Goal: Task Accomplishment & Management: Manage account settings

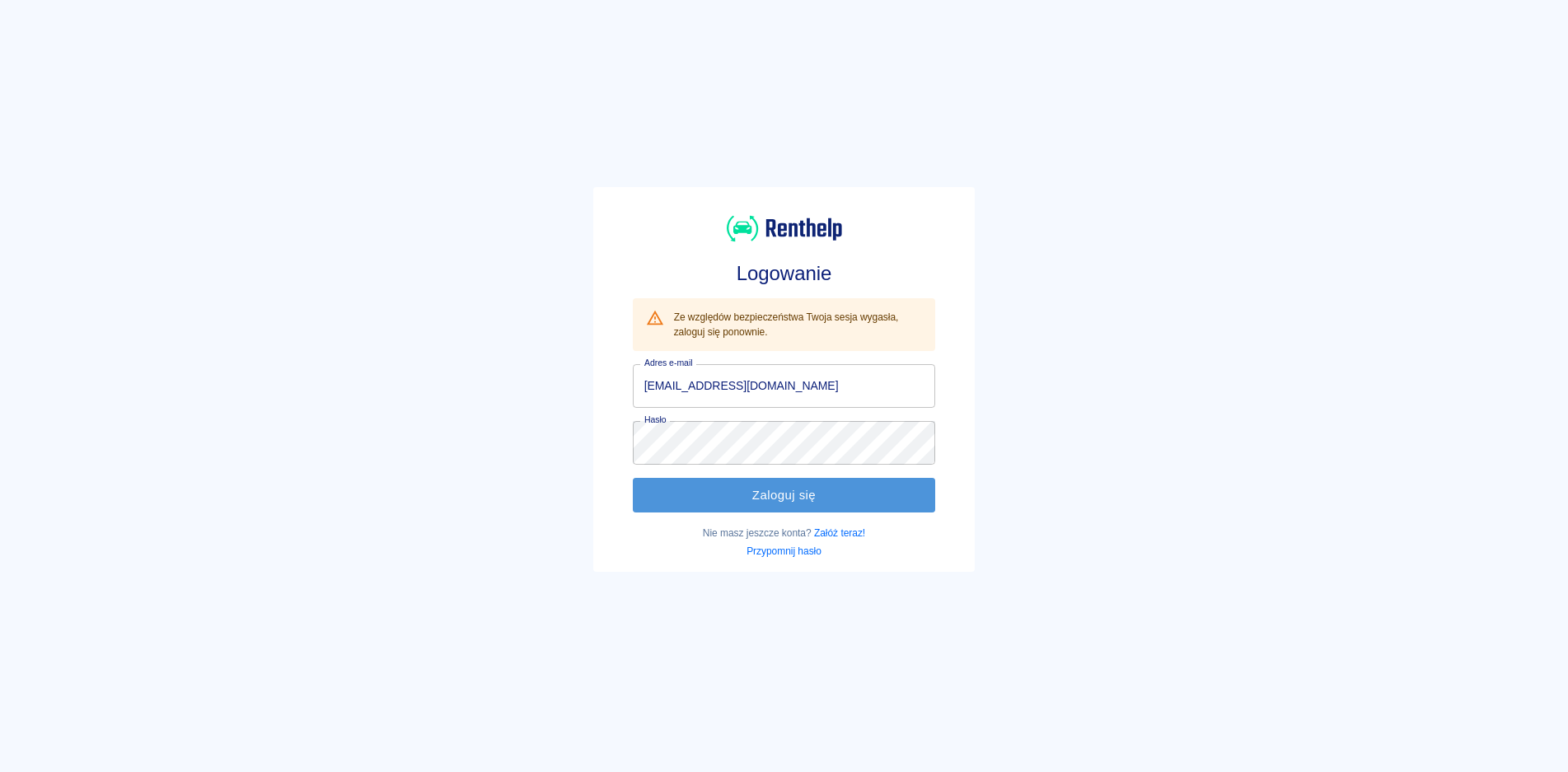
click at [762, 507] on button "Zaloguj się" at bounding box center [784, 495] width 303 height 35
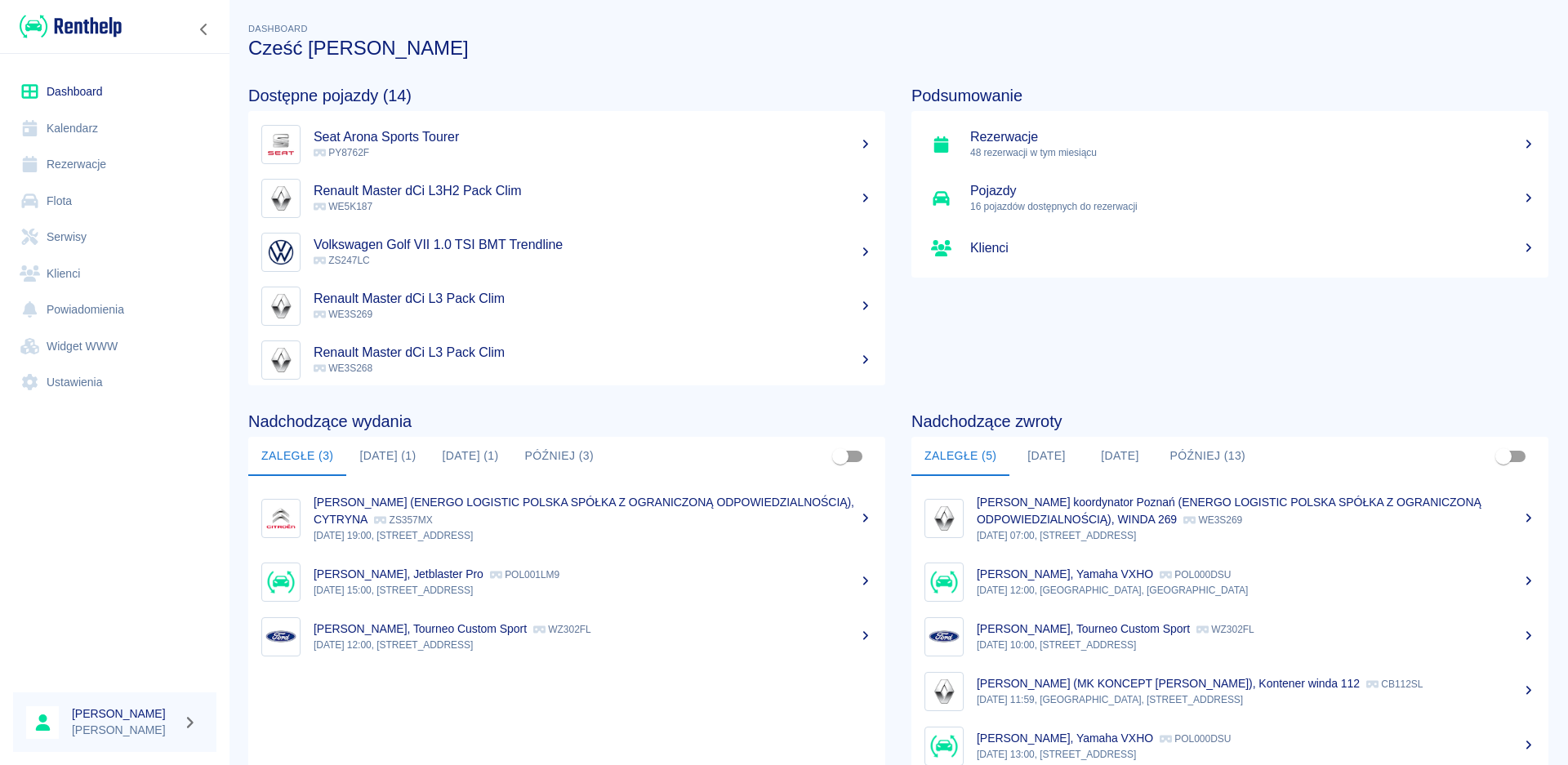
click at [388, 456] on button "[DATE] (1)" at bounding box center [388, 456] width 83 height 39
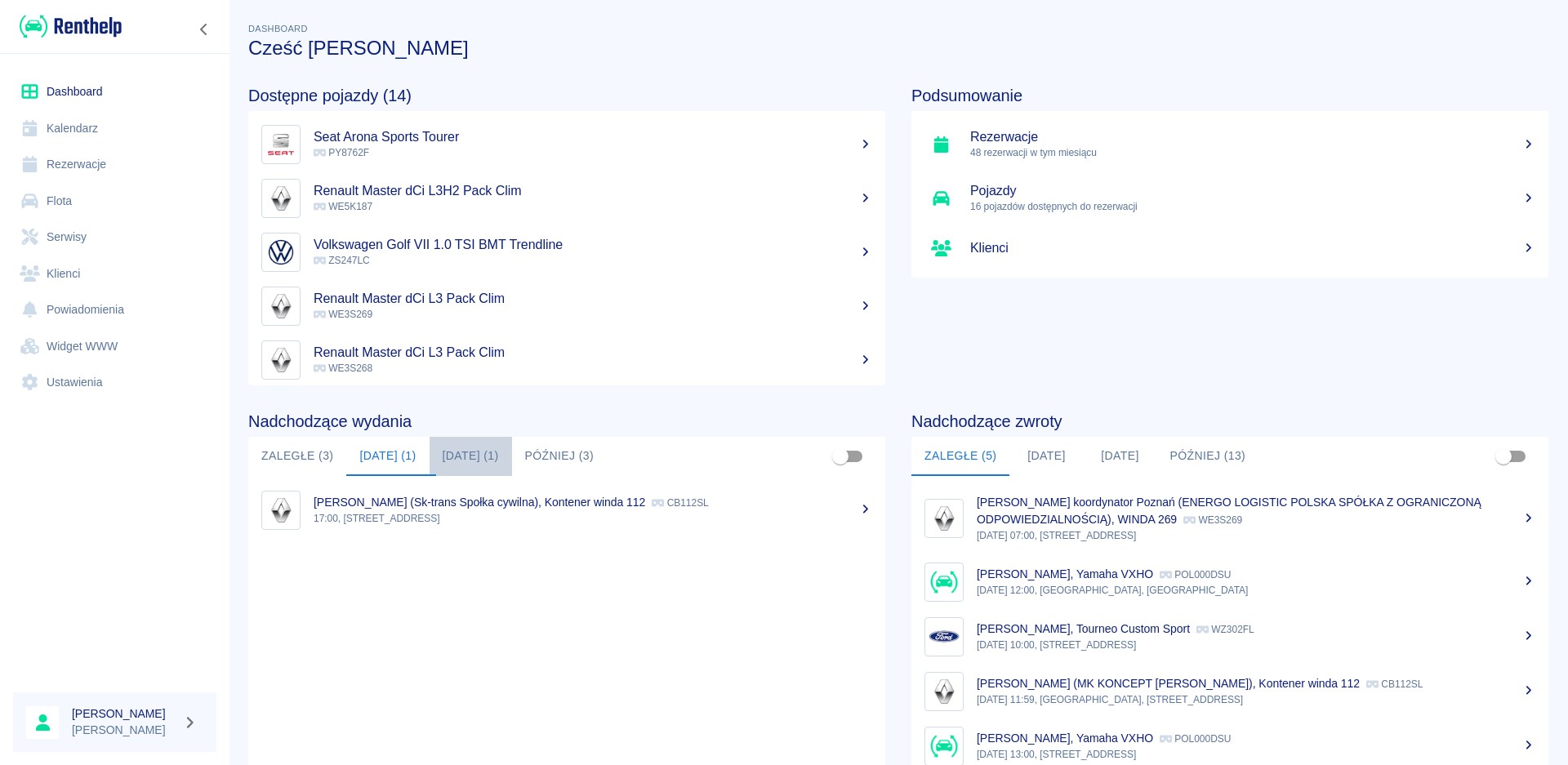
click at [474, 451] on button "[DATE] (1)" at bounding box center [470, 456] width 83 height 39
click at [301, 453] on button "Zaległe (3)" at bounding box center [298, 456] width 98 height 39
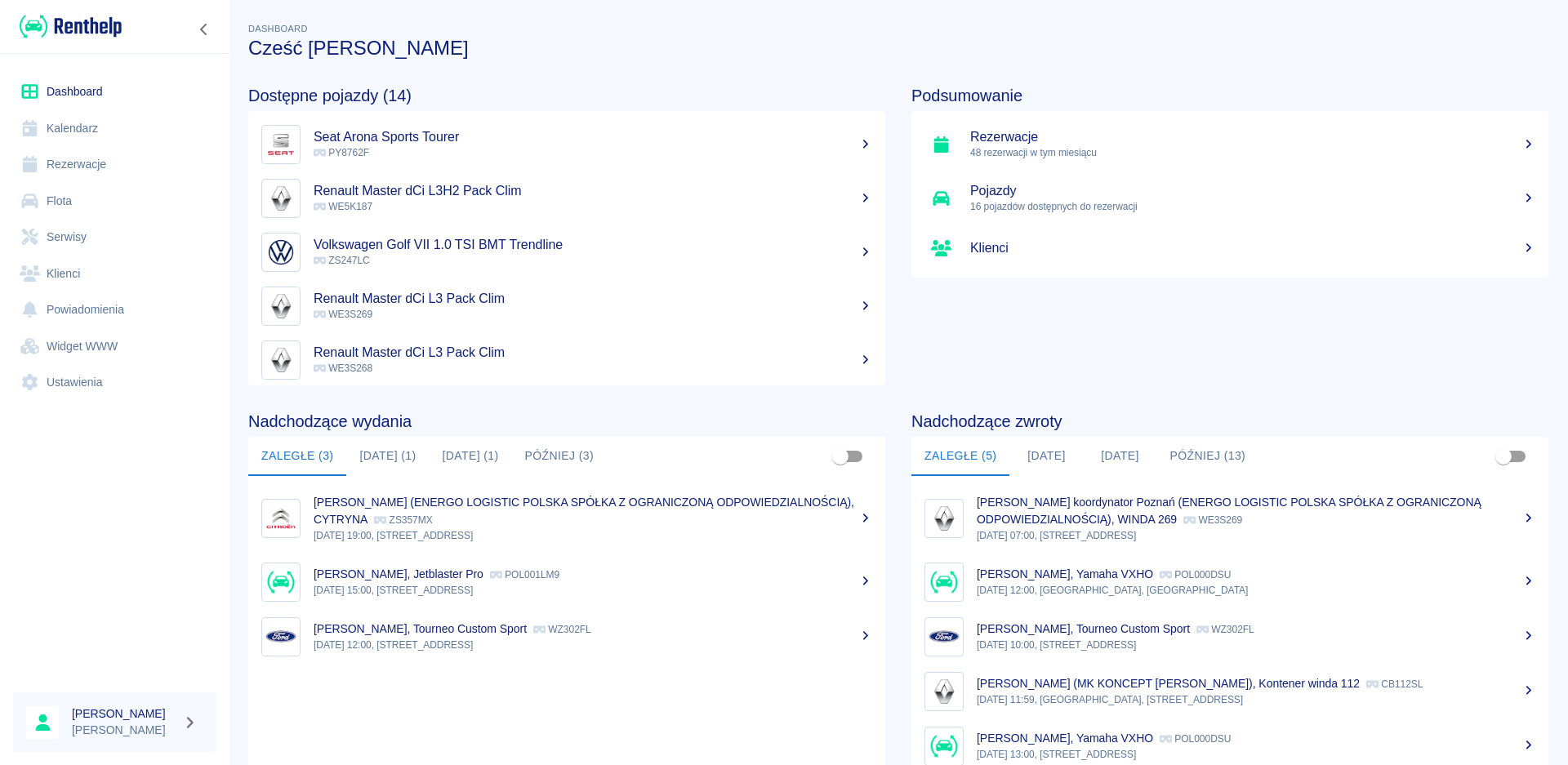
click at [479, 450] on button "[DATE] (1)" at bounding box center [470, 456] width 83 height 39
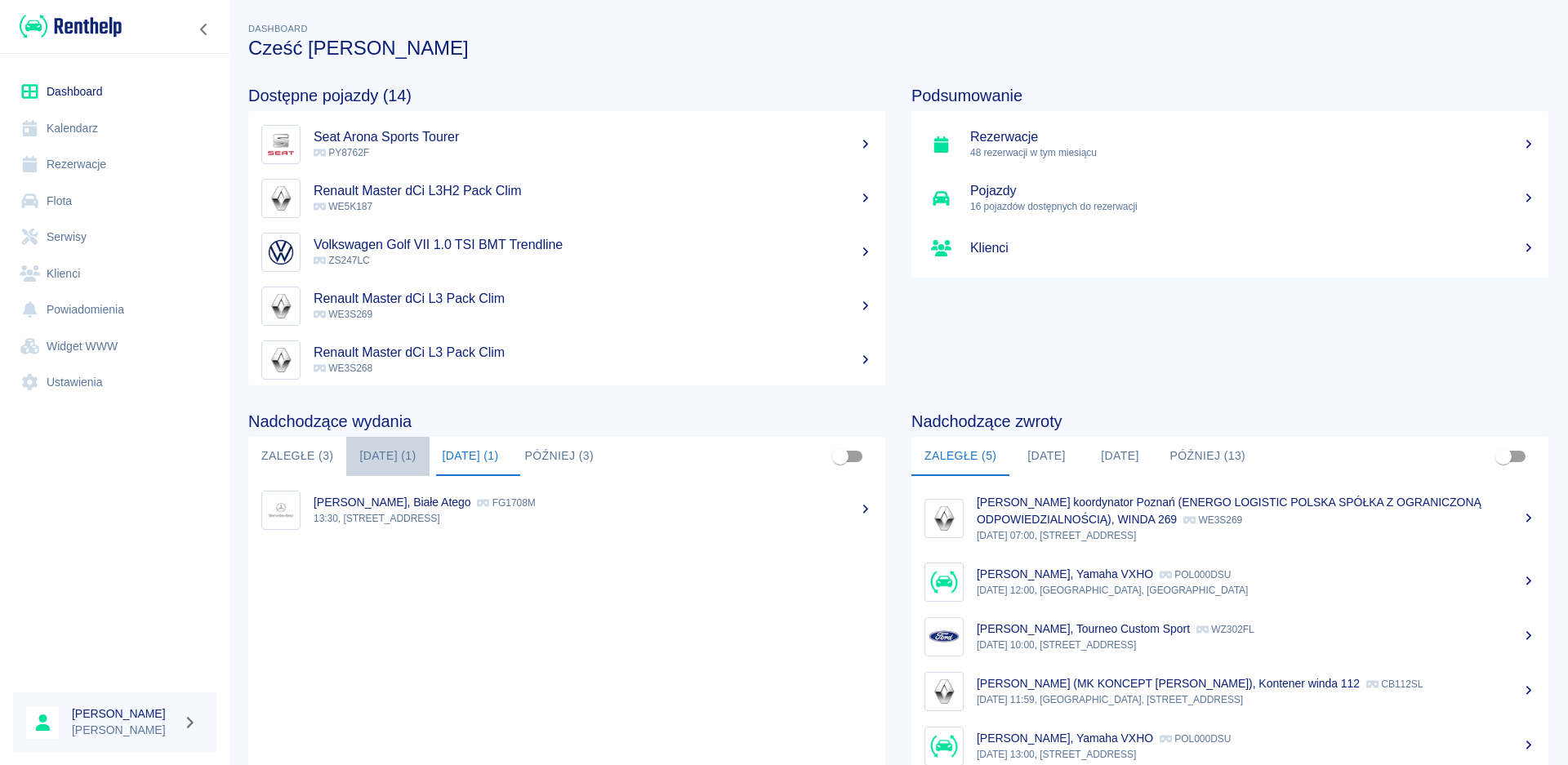
click at [384, 452] on button "[DATE] (1)" at bounding box center [388, 456] width 83 height 39
click at [504, 514] on p "17:00, [STREET_ADDRESS]" at bounding box center [592, 518] width 559 height 15
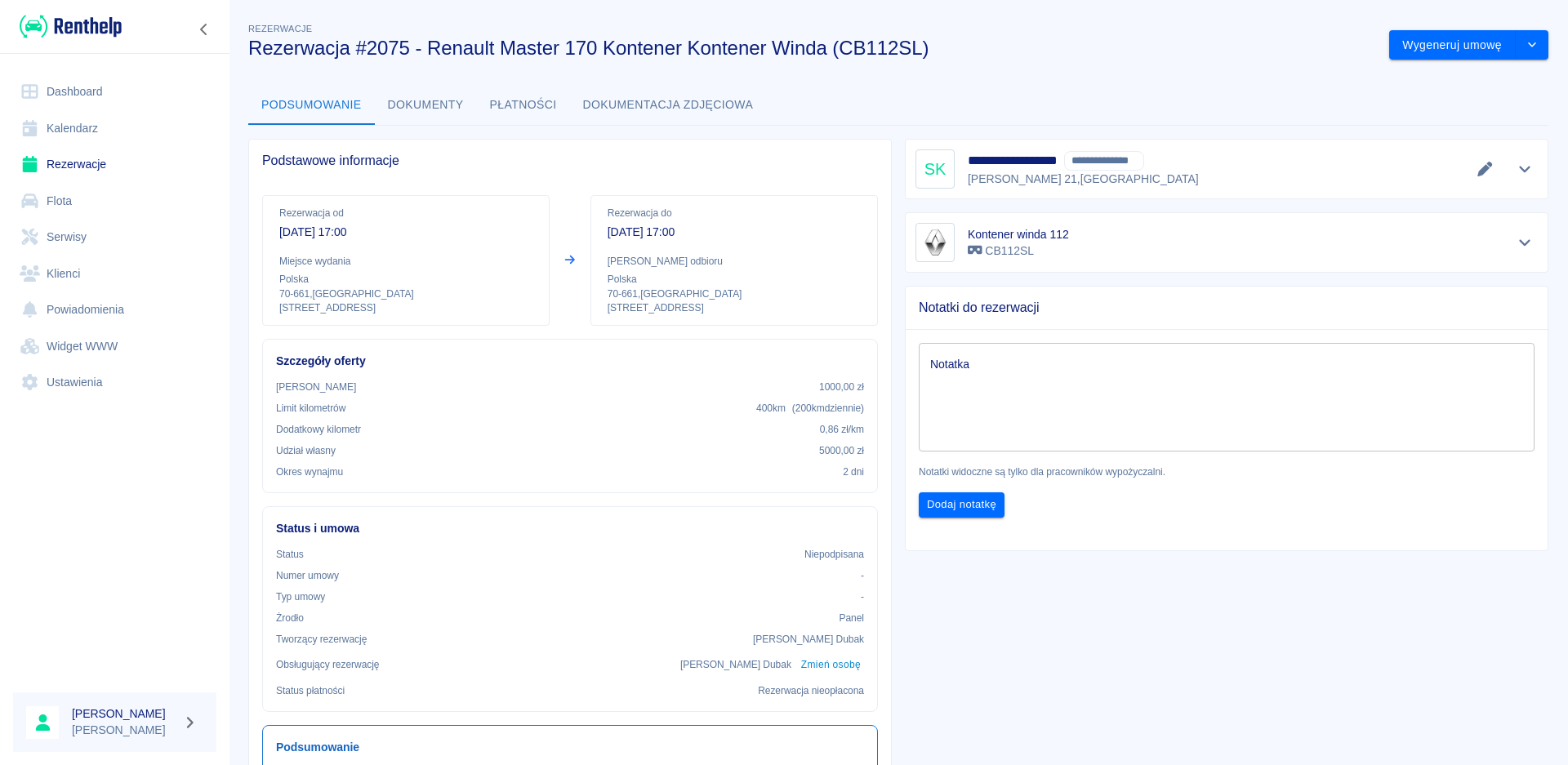
click at [418, 105] on button "Dokumenty" at bounding box center [426, 105] width 102 height 39
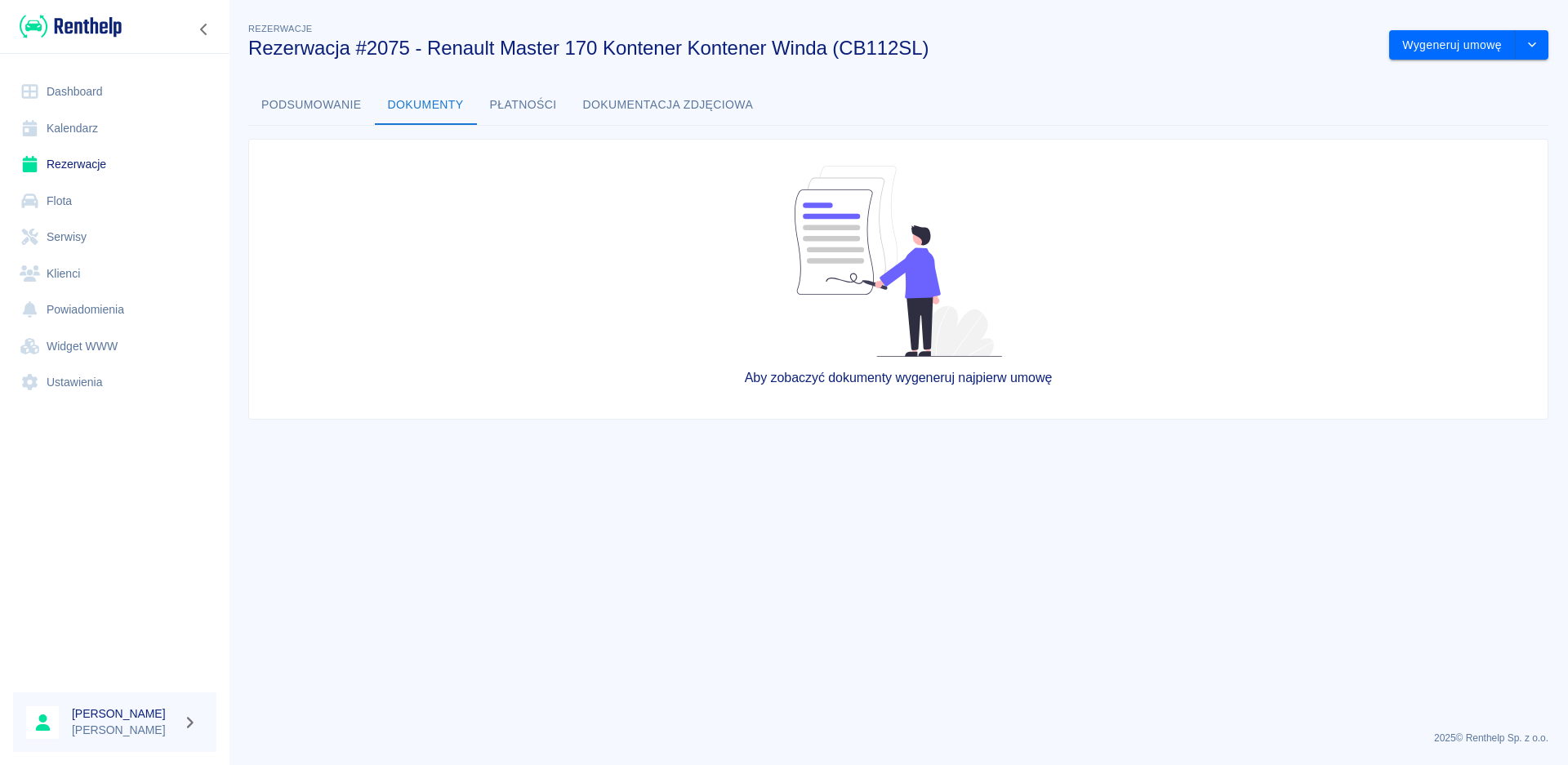
click at [293, 112] on button "Podsumowanie" at bounding box center [312, 105] width 127 height 39
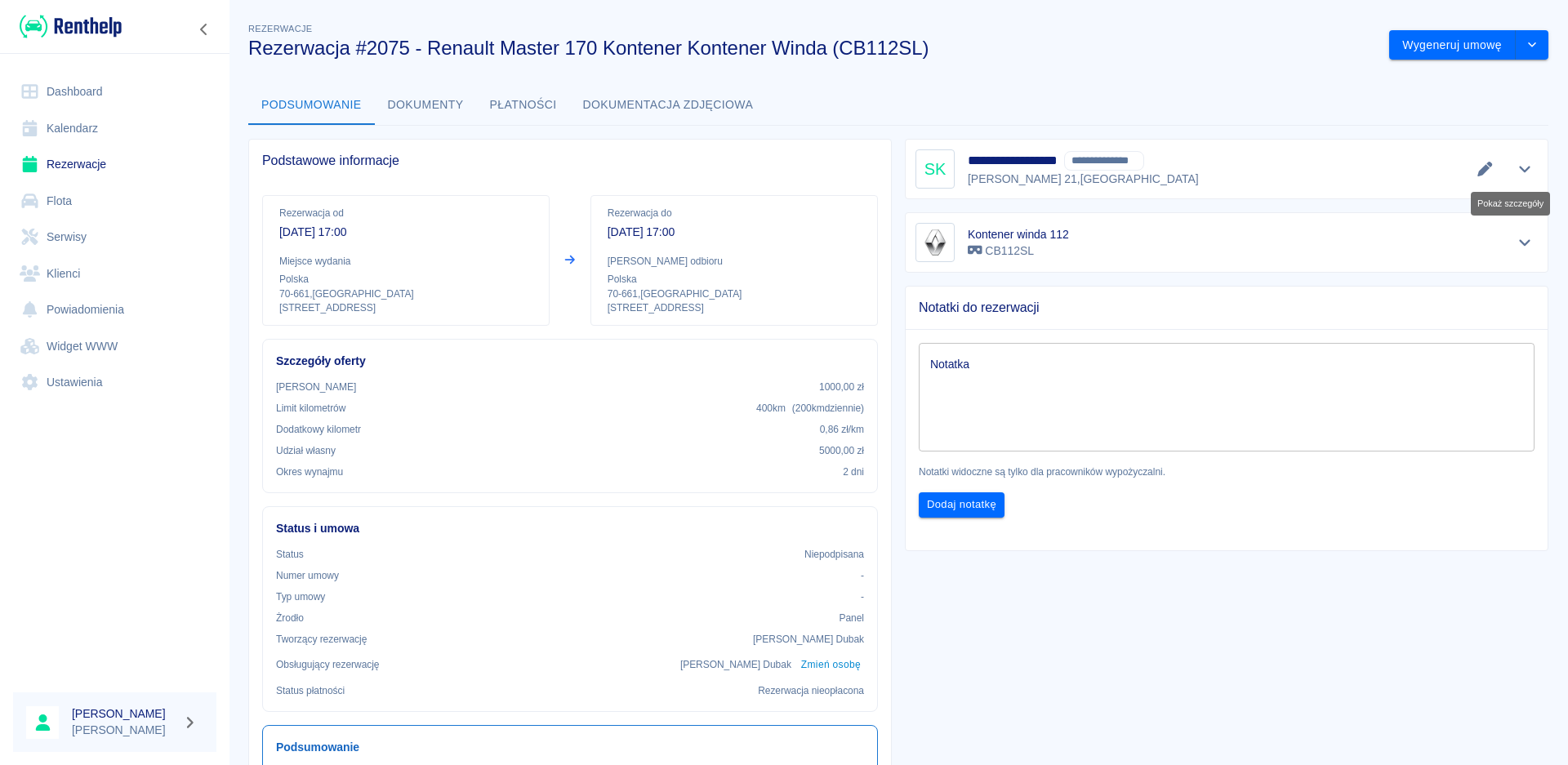
click at [1516, 171] on icon "Pokaż szczegóły" at bounding box center [1525, 169] width 19 height 15
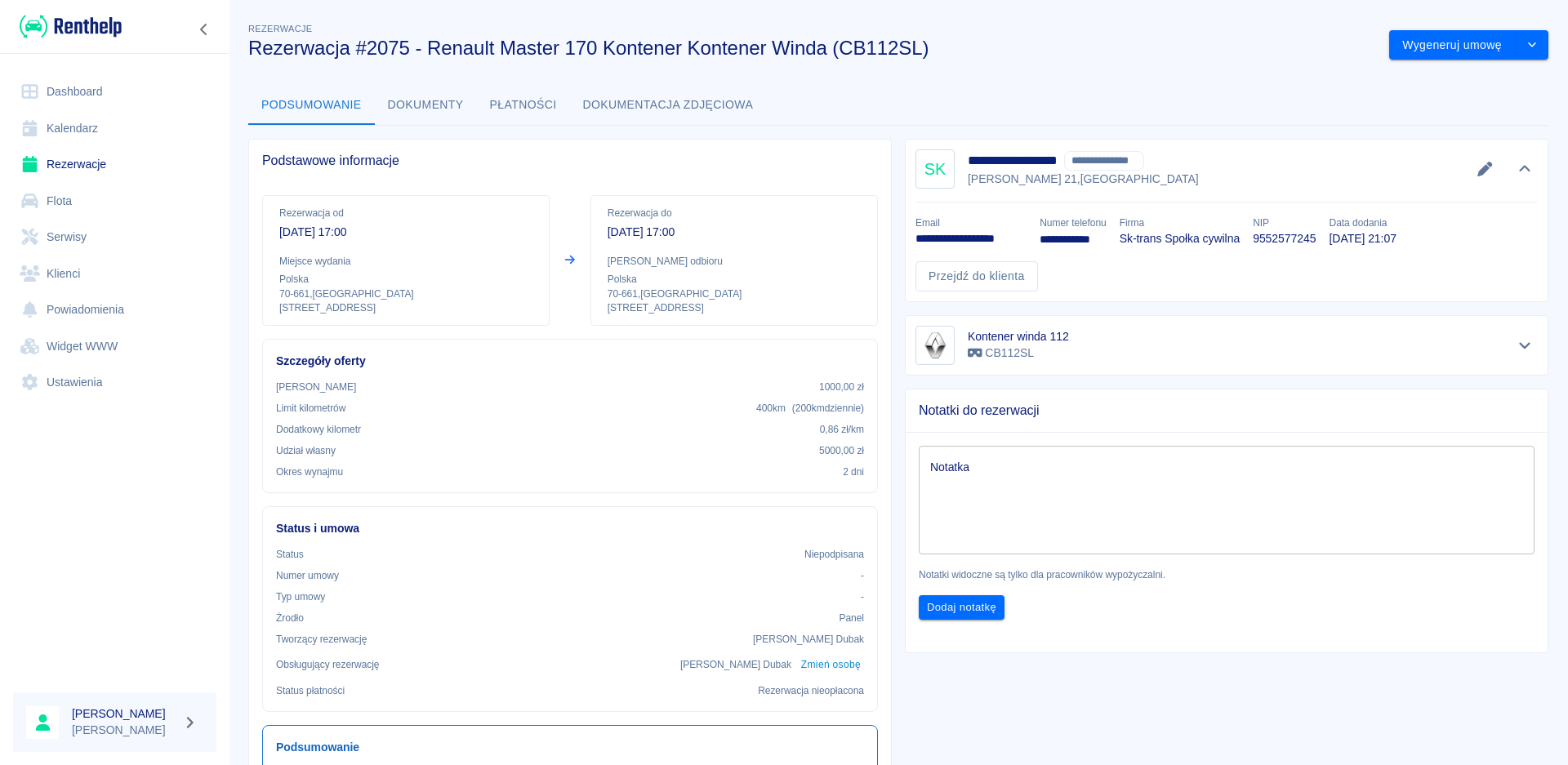
click at [533, 103] on button "Płatności" at bounding box center [523, 105] width 94 height 39
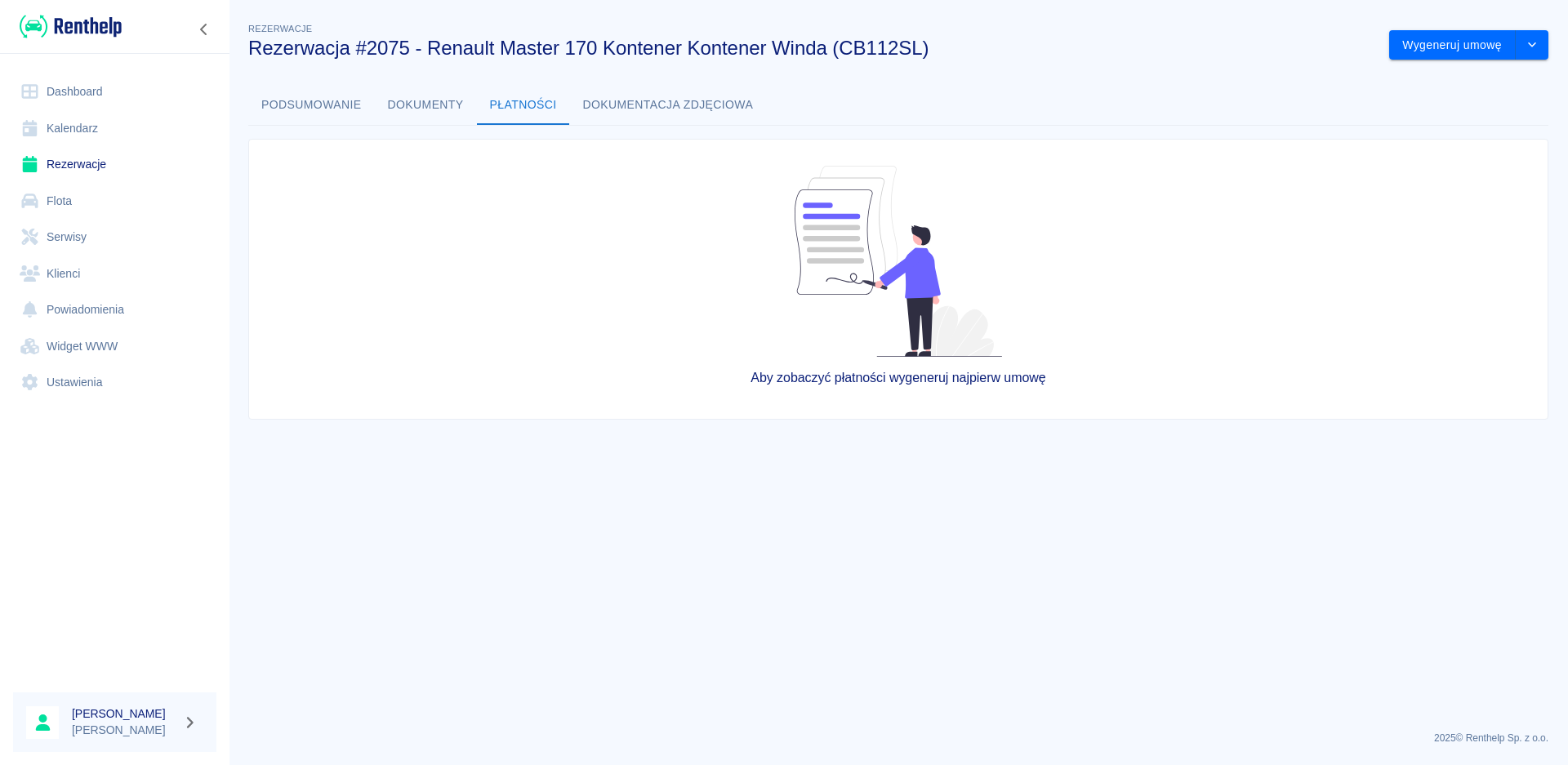
click at [319, 109] on button "Podsumowanie" at bounding box center [312, 105] width 127 height 39
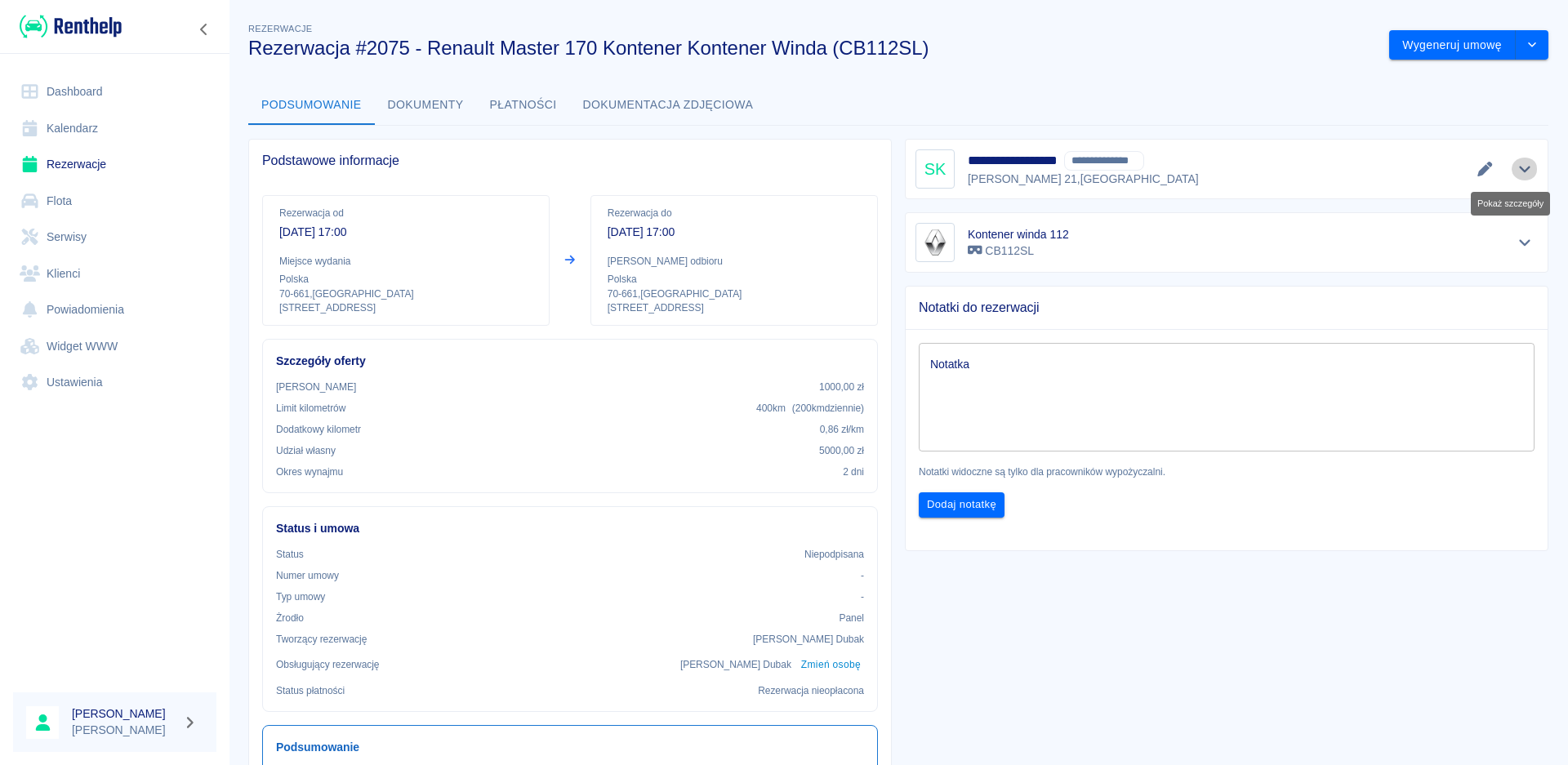
drag, startPoint x: 1520, startPoint y: 168, endPoint x: 1516, endPoint y: 183, distance: 15.5
click at [1519, 168] on button "Pokaż szczegóły" at bounding box center [1525, 169] width 27 height 23
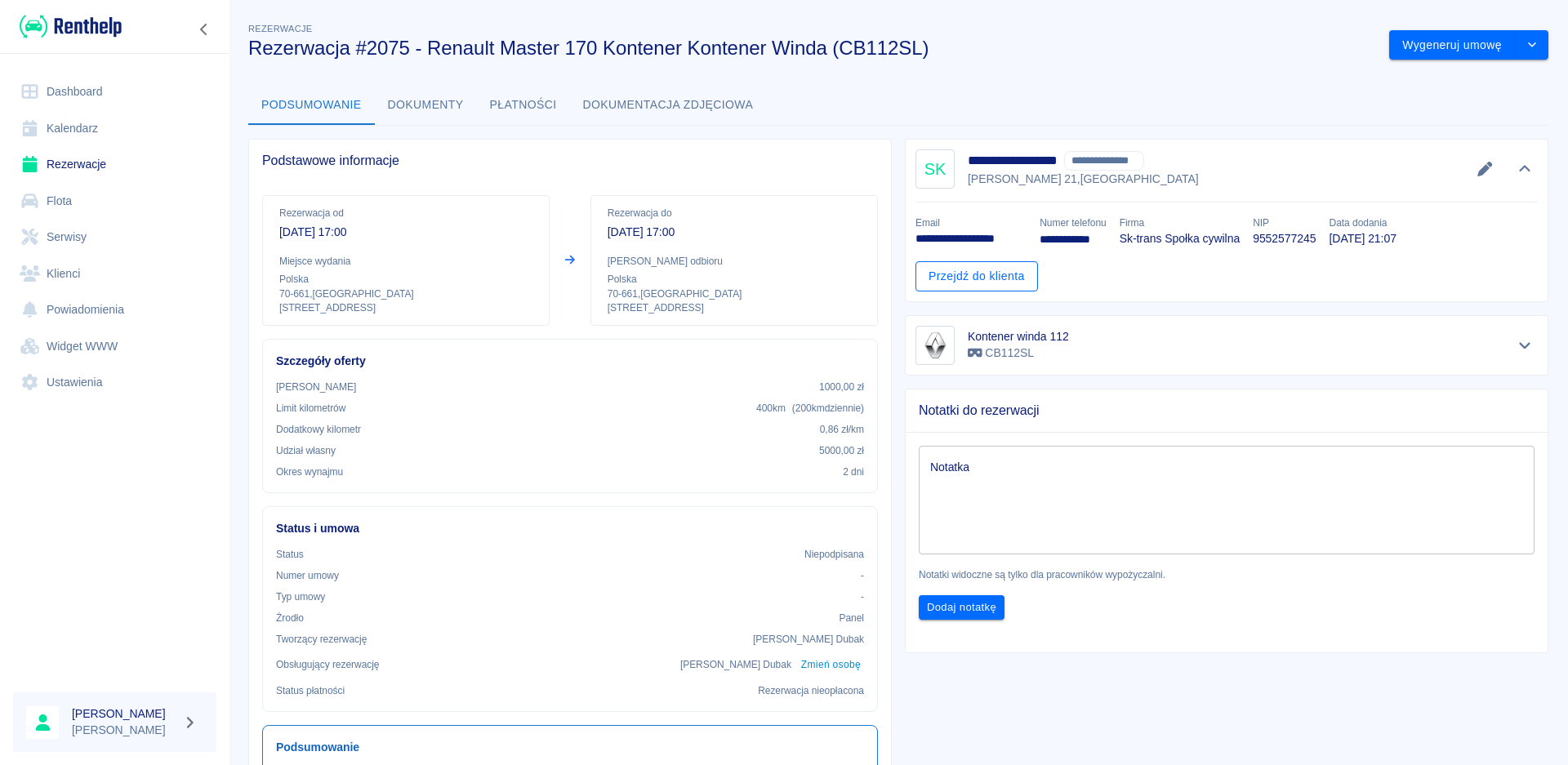
click at [968, 271] on link "Przejdź do klienta" at bounding box center [977, 276] width 123 height 30
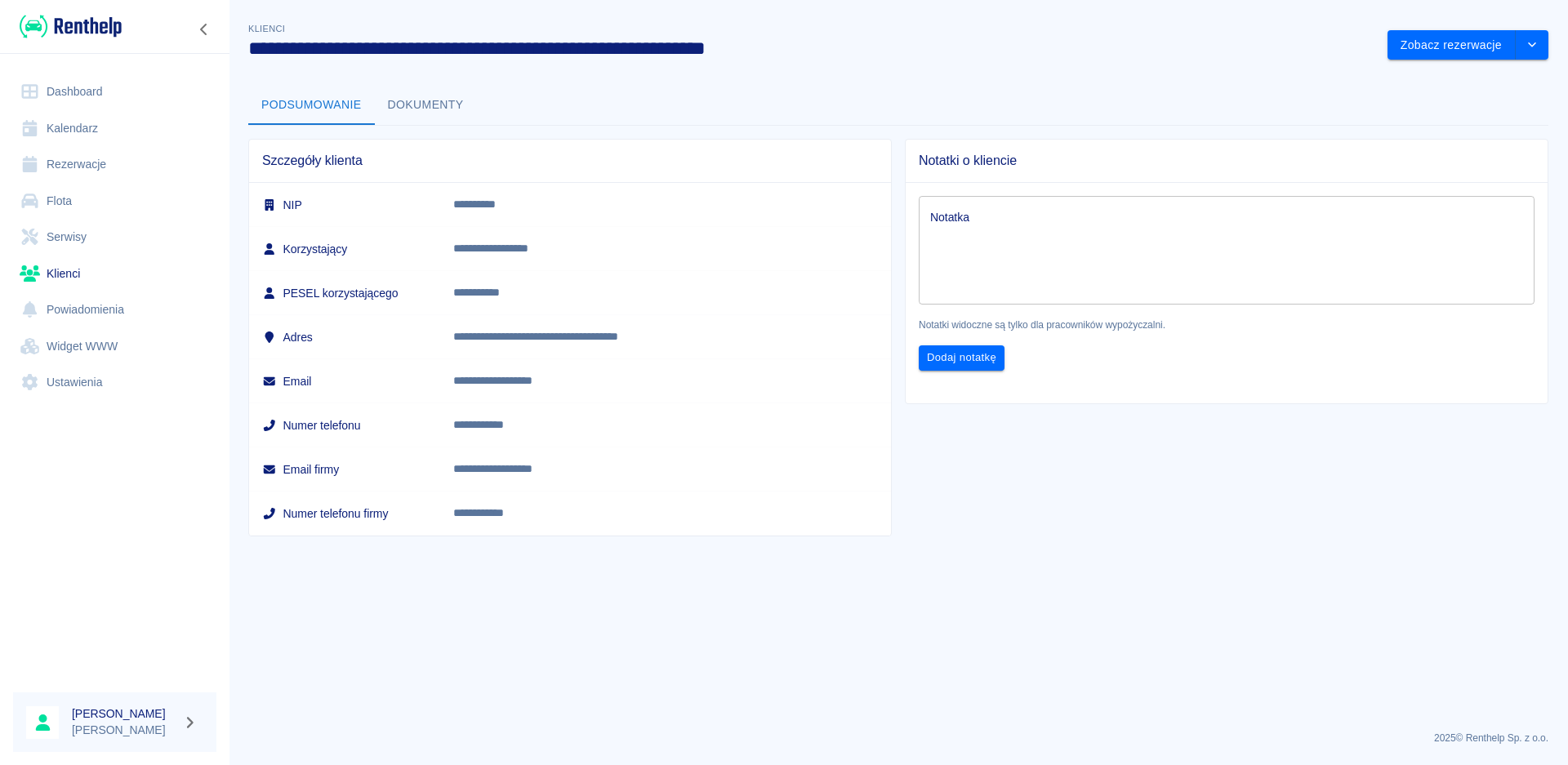
click at [407, 94] on button "Dokumenty" at bounding box center [426, 105] width 102 height 39
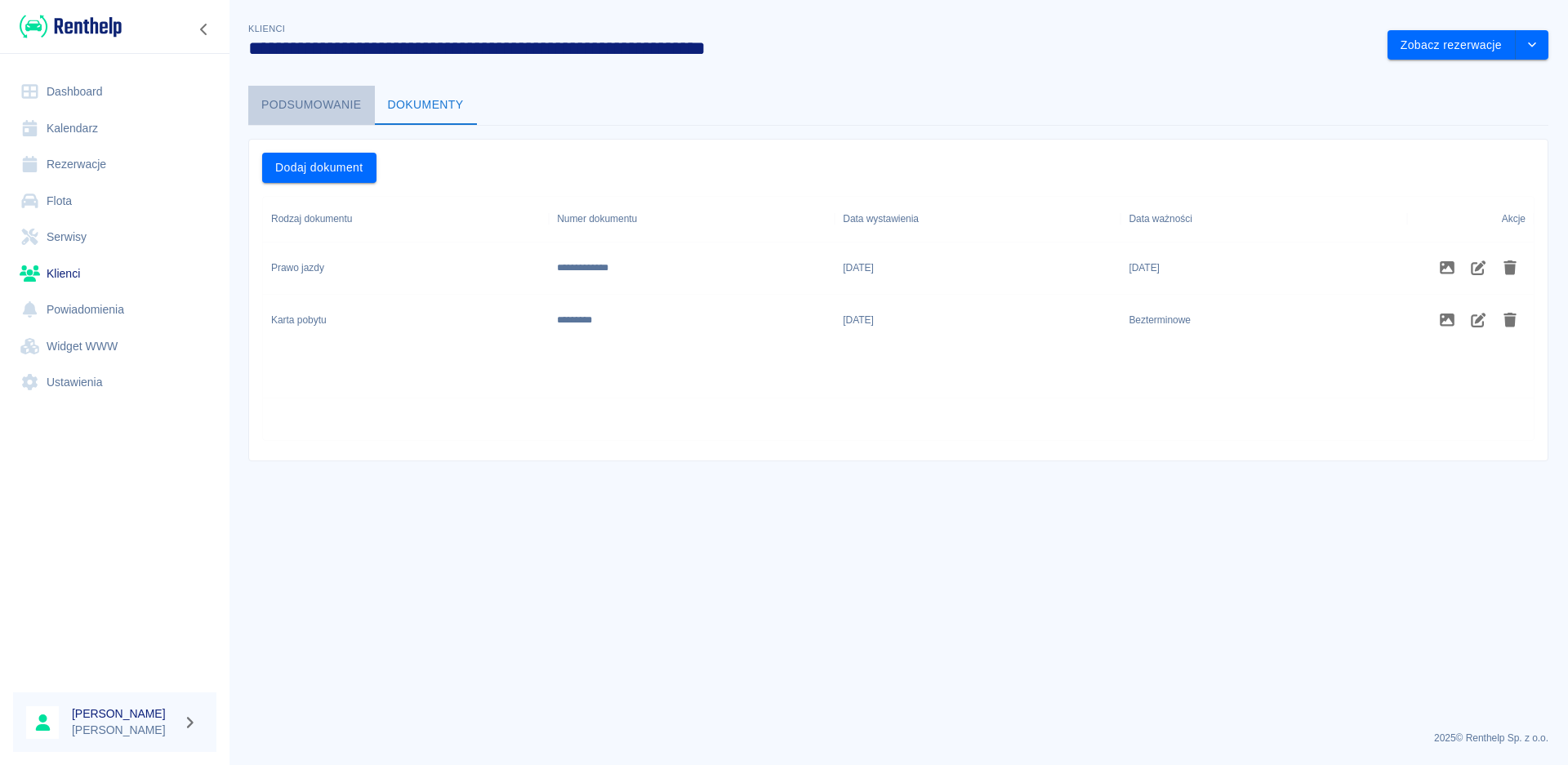
click at [329, 94] on button "Podsumowanie" at bounding box center [312, 105] width 127 height 39
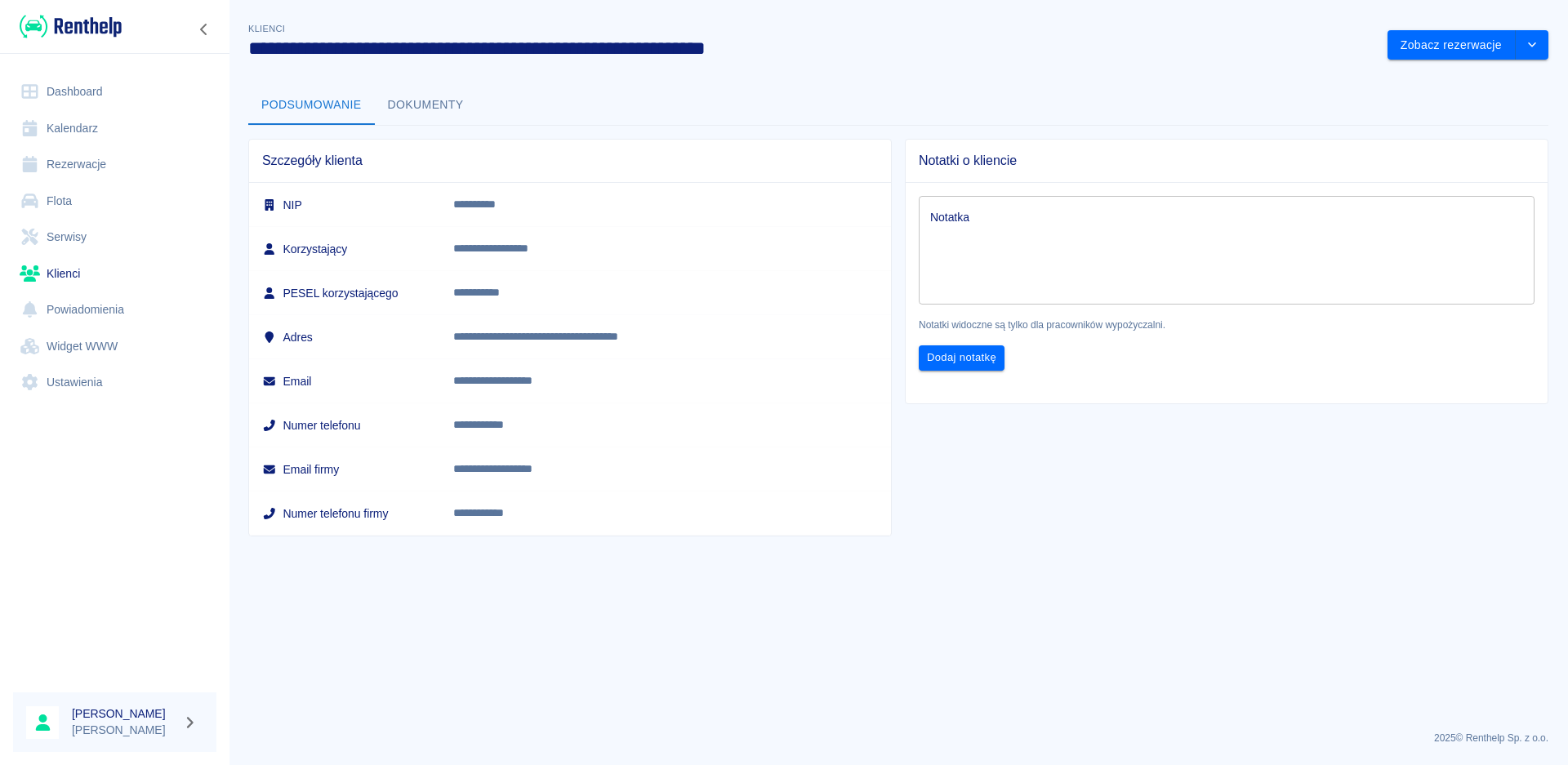
click at [430, 103] on button "Dokumenty" at bounding box center [426, 105] width 102 height 39
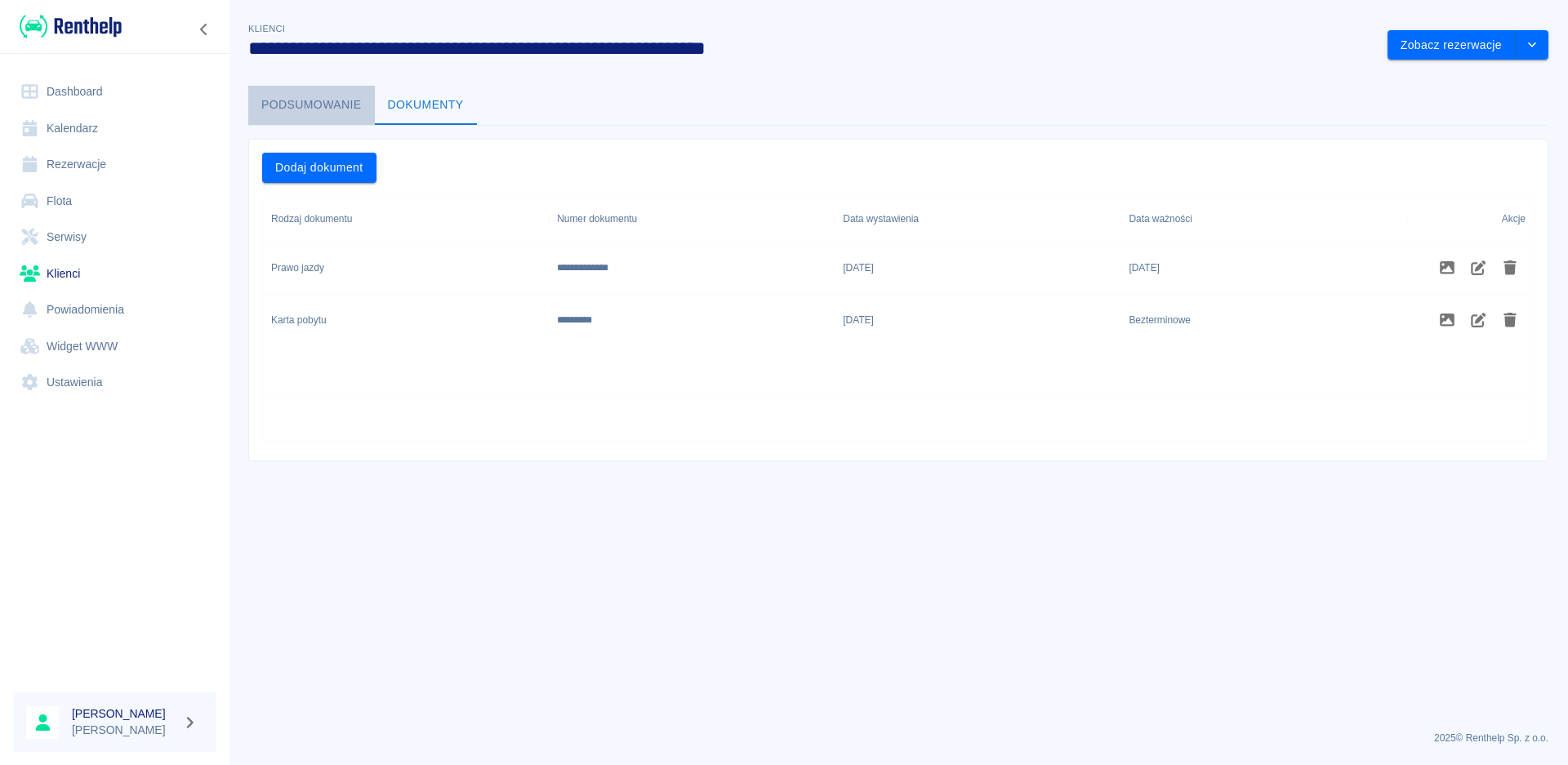
click at [342, 94] on button "Podsumowanie" at bounding box center [312, 105] width 127 height 39
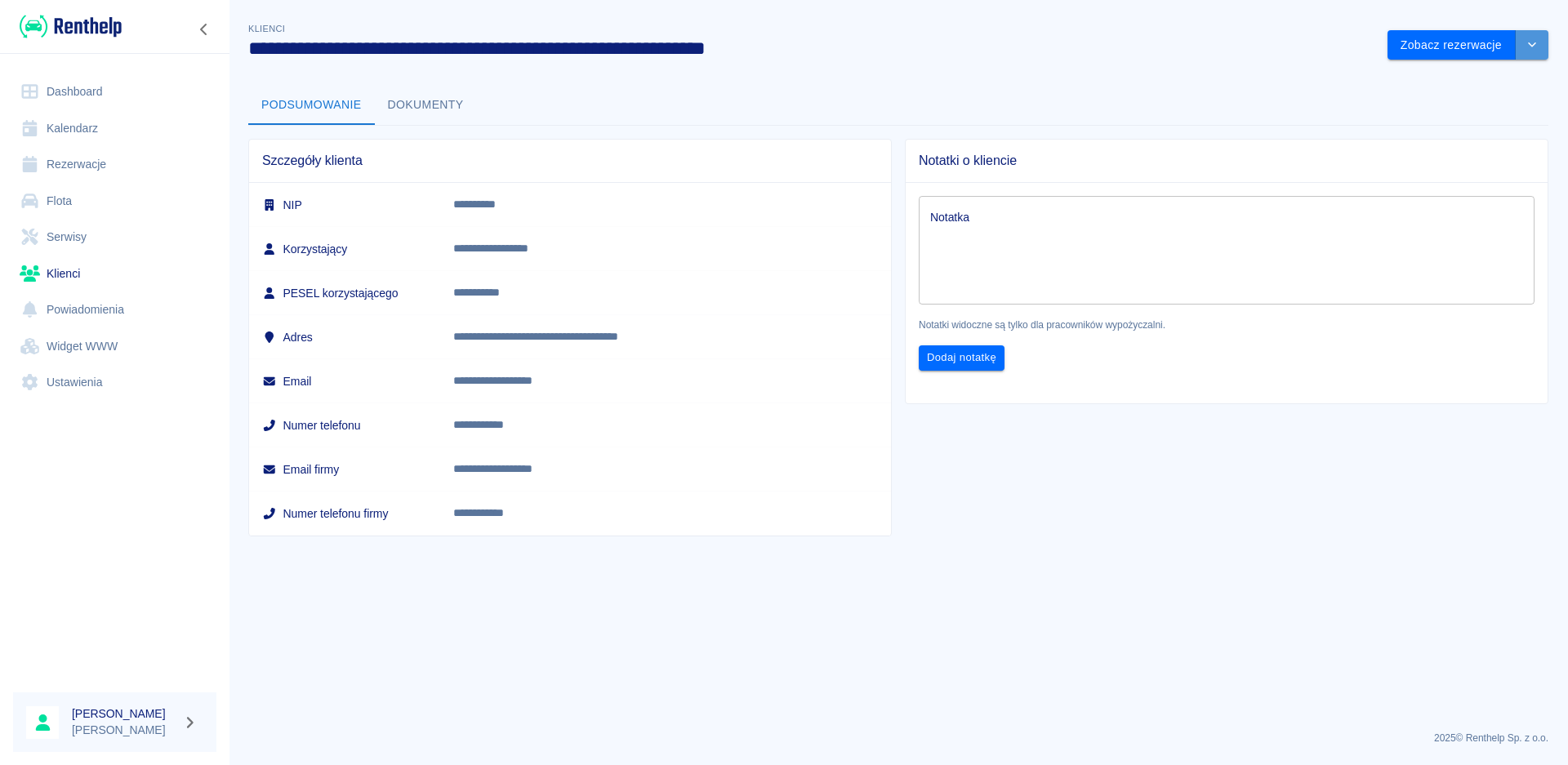
click at [1536, 48] on icon "drop-down" at bounding box center [1532, 45] width 13 height 11
click at [1539, 45] on icon "drop-down" at bounding box center [1532, 45] width 13 height 11
click at [79, 99] on link "Dashboard" at bounding box center [115, 92] width 203 height 37
